Goal: Find specific page/section: Find specific page/section

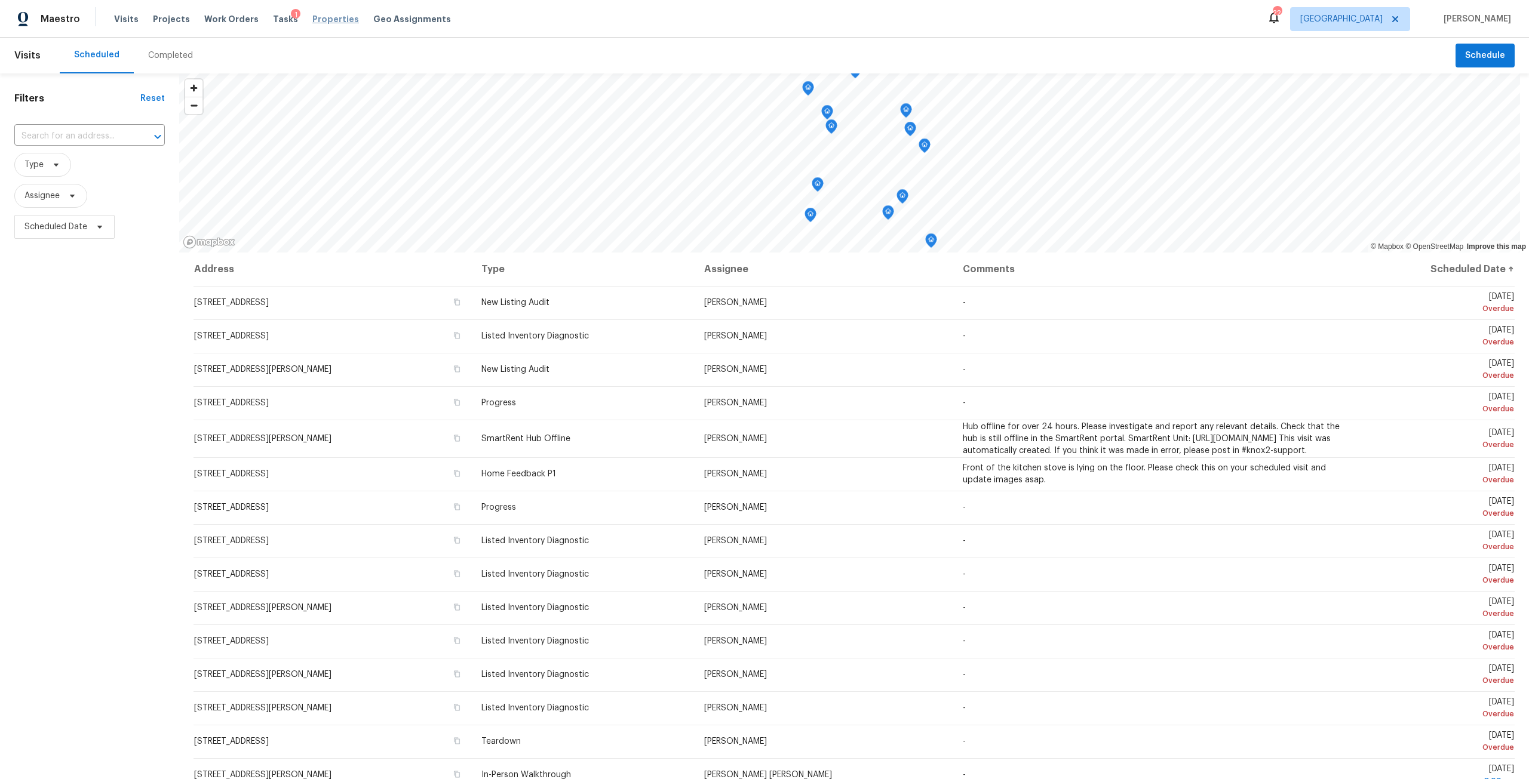
click at [337, 16] on span "Properties" at bounding box center [335, 19] width 47 height 12
